Goal: Task Accomplishment & Management: Use online tool/utility

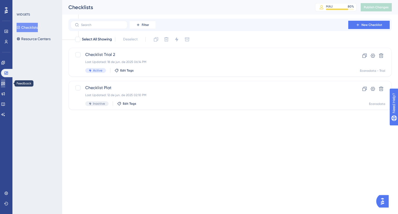
click at [4, 83] on icon at bounding box center [3, 83] width 4 height 4
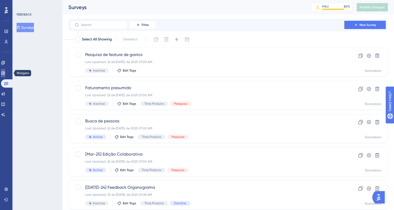
click at [5, 73] on link at bounding box center [3, 73] width 4 height 8
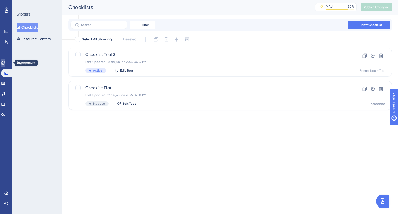
click at [5, 61] on icon at bounding box center [3, 63] width 4 height 4
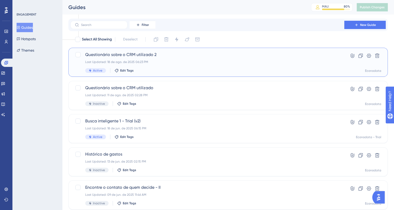
click at [178, 64] on div "Last Updated: 18 de ago. de 2025 06:23 PM" at bounding box center [207, 62] width 245 height 4
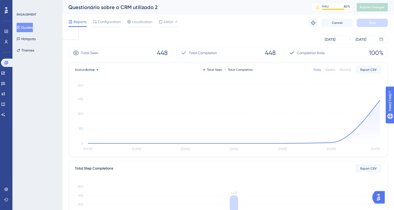
click at [25, 30] on button "Guides" at bounding box center [25, 27] width 16 height 9
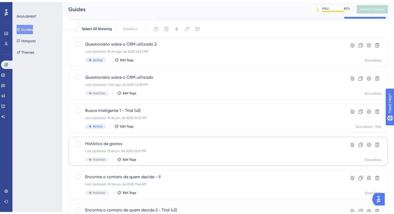
scroll to position [26, 0]
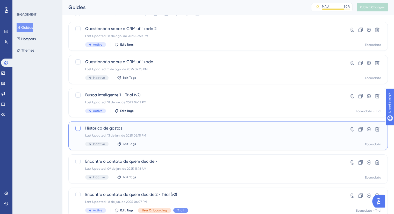
click at [79, 128] on div at bounding box center [77, 128] width 5 height 5
checkbox input "true"
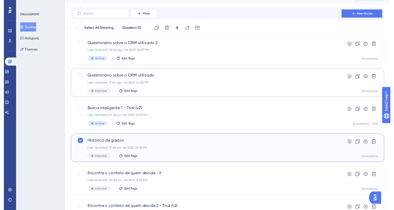
scroll to position [0, 0]
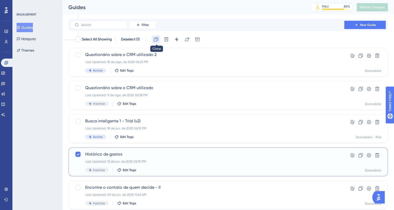
click at [157, 40] on icon at bounding box center [156, 39] width 5 height 5
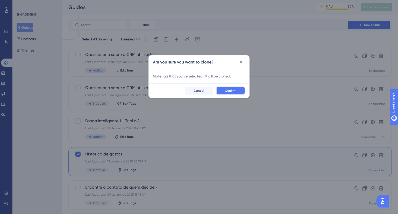
click at [226, 92] on span "Confirm" at bounding box center [230, 91] width 11 height 4
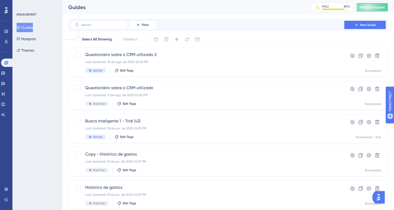
click at [359, 13] on div "Guides MAU 80 % Click to see add-on and upgrade options Publish Changes" at bounding box center [228, 7] width 332 height 15
click at [358, 13] on div "Guides MAU 80 % Click to see add-on and upgrade options Publish Changes" at bounding box center [228, 7] width 332 height 15
click at [357, 6] on div "MAU 80 % Click to see add-on and upgrade options" at bounding box center [334, 7] width 46 height 8
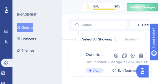
click at [124, 13] on div "Guides MAU 80 % Click to see add-on and upgrade options Publish Changes" at bounding box center [109, 7] width 95 height 15
click at [120, 14] on div "Guides MAU 80 % Click to see add-on and upgrade options Publish Changes" at bounding box center [109, 7] width 95 height 15
click at [122, 13] on div "Guides MAU 80 % Click to see add-on and upgrade options Publish Changes" at bounding box center [109, 7] width 95 height 15
click at [123, 13] on div "Guides MAU 80 % Click to see add-on and upgrade options Publish Changes" at bounding box center [109, 7] width 95 height 15
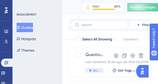
click at [123, 13] on div "Guides MAU 80 % Click to see add-on and upgrade options Publish Changes" at bounding box center [109, 7] width 95 height 15
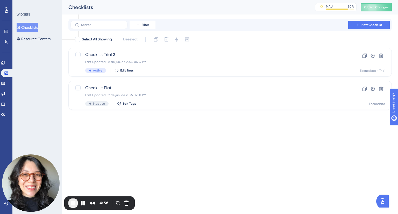
click at [328, 65] on html "Performance Users Engagement Widgets Feedback Product Updates Knowledge Base AI…" at bounding box center [199, 32] width 398 height 65
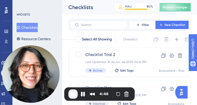
click at [74, 96] on span "End Recording" at bounding box center [73, 94] width 6 height 6
